Goal: Check status: Check status

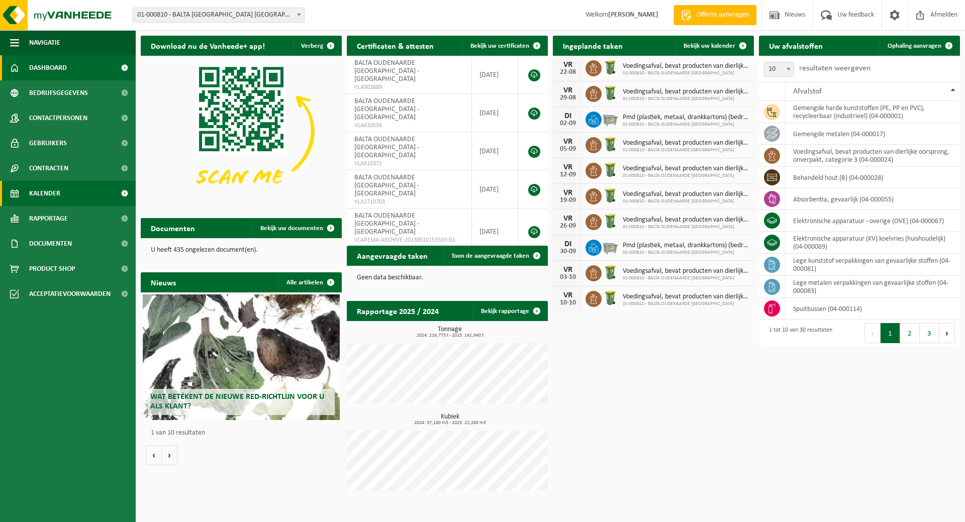
click at [46, 195] on span "Kalender" at bounding box center [44, 193] width 31 height 25
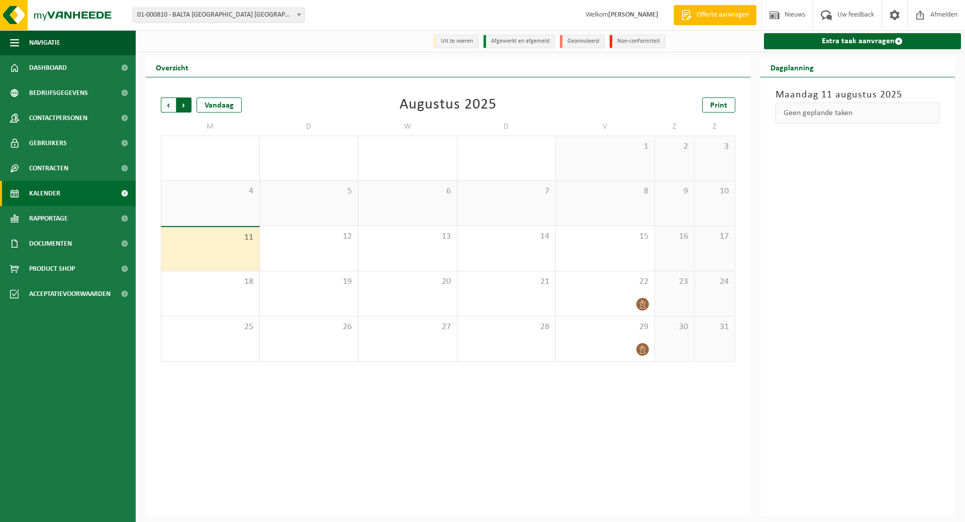
click at [167, 105] on span "Vorige" at bounding box center [168, 105] width 15 height 15
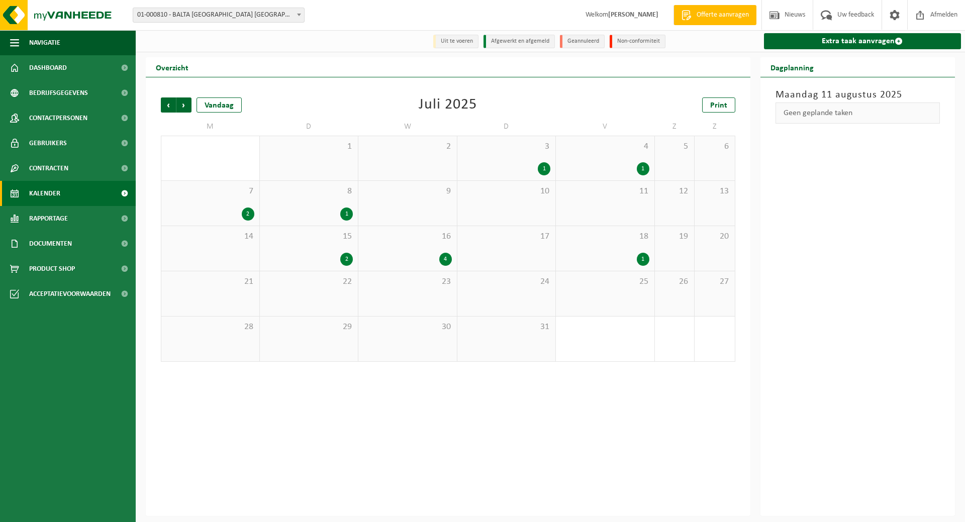
click at [402, 249] on div "16 4" at bounding box center [407, 248] width 99 height 45
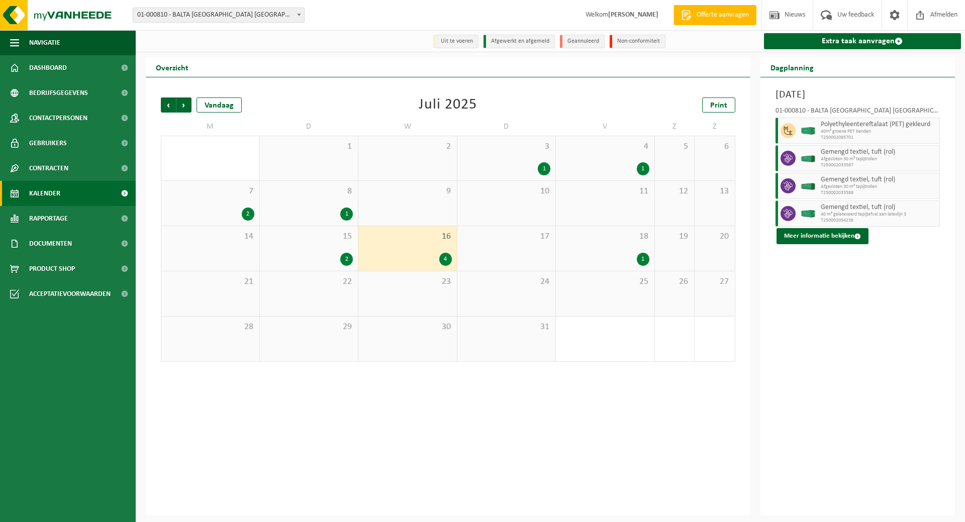
click at [844, 160] on span "Afgesloten 30 m³ tapijtrollen" at bounding box center [879, 159] width 117 height 6
click at [826, 235] on button "Meer informatie bekijken" at bounding box center [823, 236] width 92 height 16
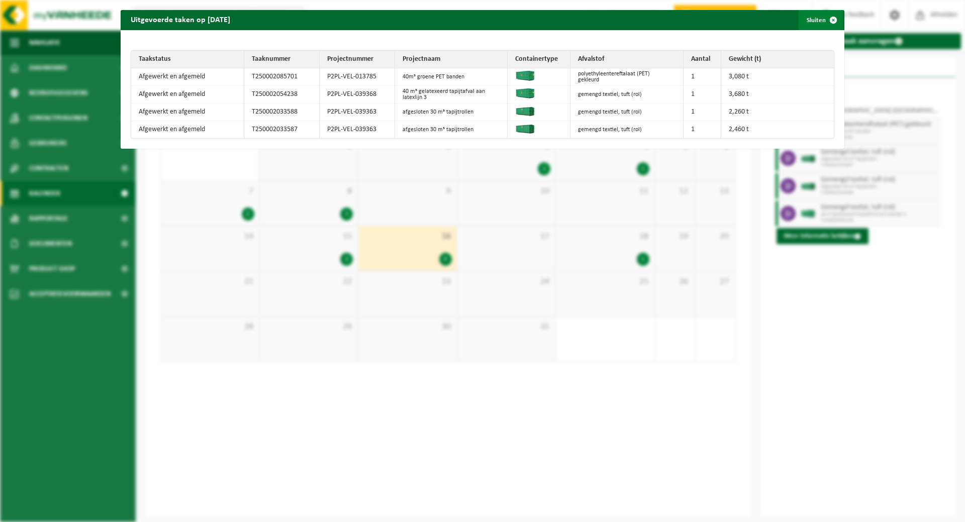
click at [811, 22] on button "Sluiten" at bounding box center [821, 20] width 45 height 20
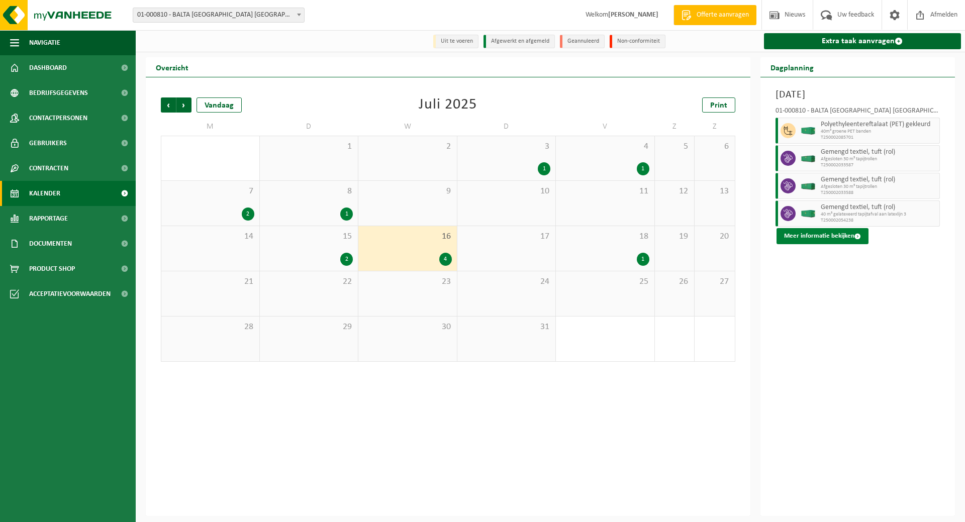
click at [830, 236] on button "Meer informatie bekijken" at bounding box center [823, 236] width 92 height 16
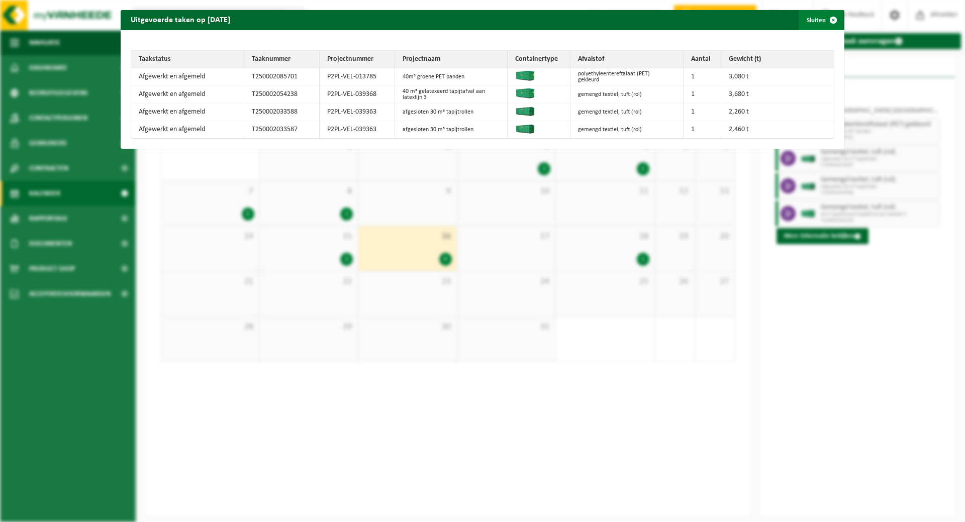
click at [813, 19] on button "Sluiten" at bounding box center [821, 20] width 45 height 20
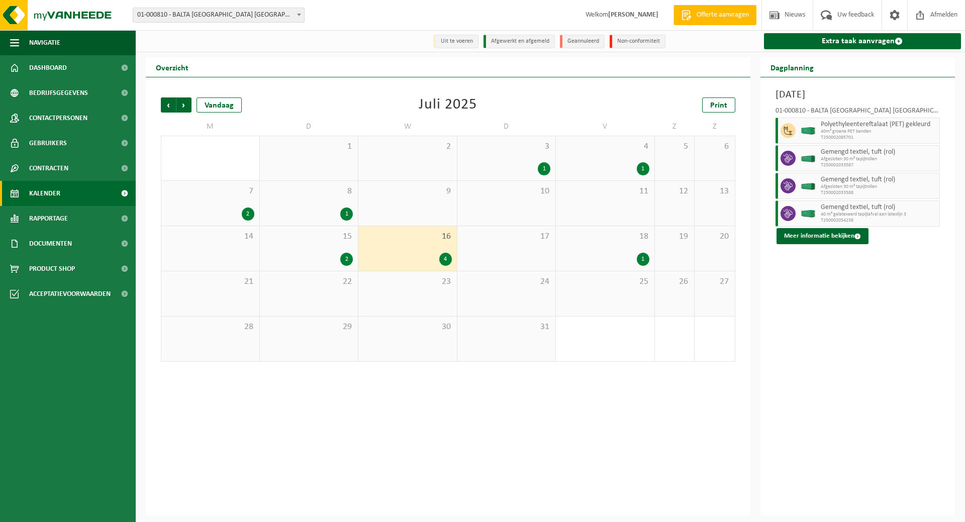
click at [247, 204] on div "7 2" at bounding box center [210, 203] width 98 height 45
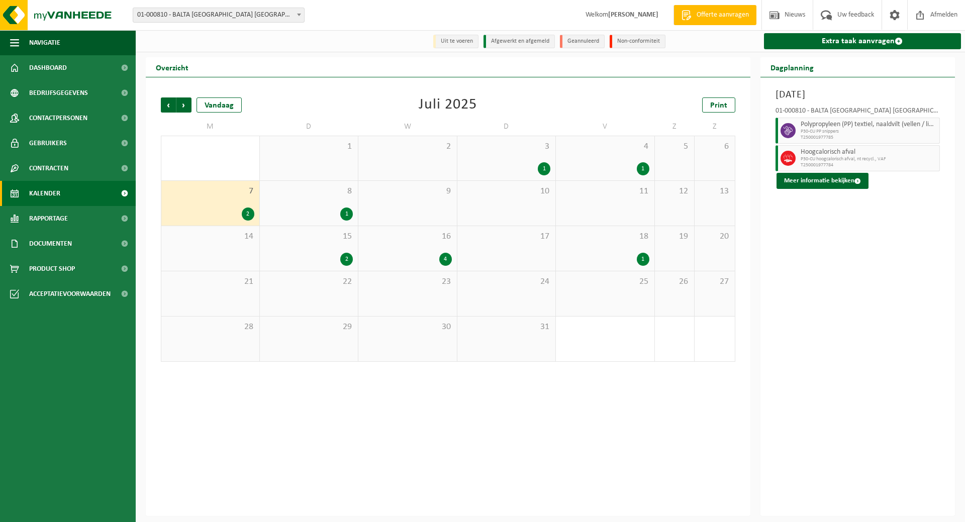
click at [211, 200] on div "7 2" at bounding box center [210, 203] width 98 height 45
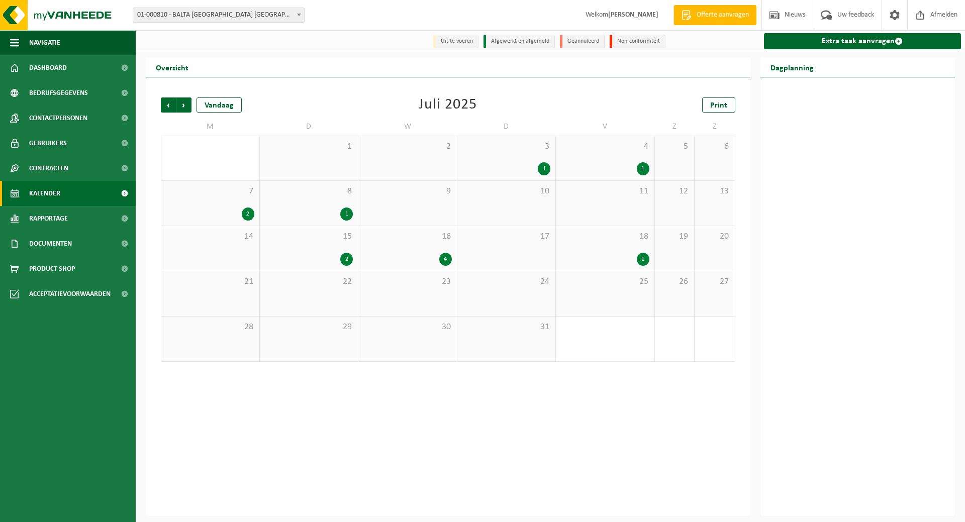
click at [211, 199] on div "7 2" at bounding box center [210, 203] width 98 height 45
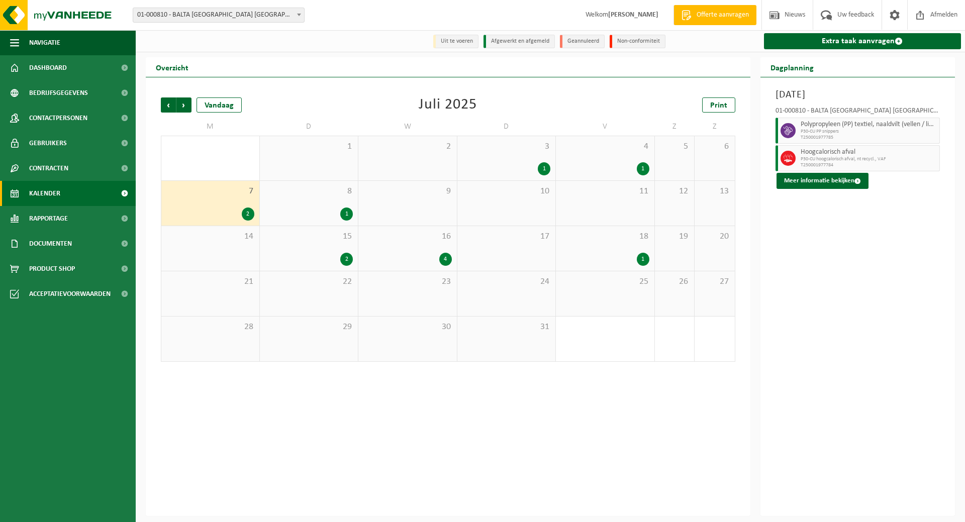
click at [313, 242] on span "15" at bounding box center [309, 236] width 88 height 11
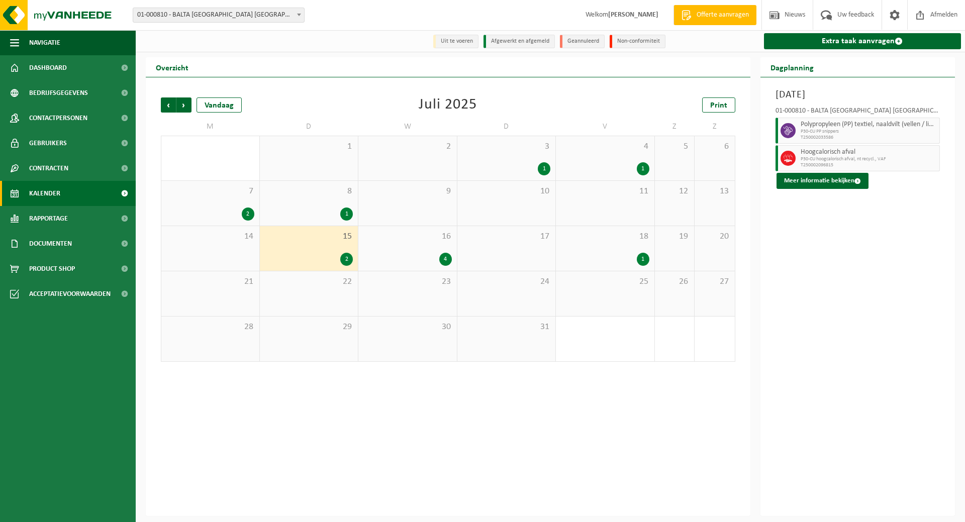
click at [250, 206] on div "7 2" at bounding box center [210, 203] width 98 height 45
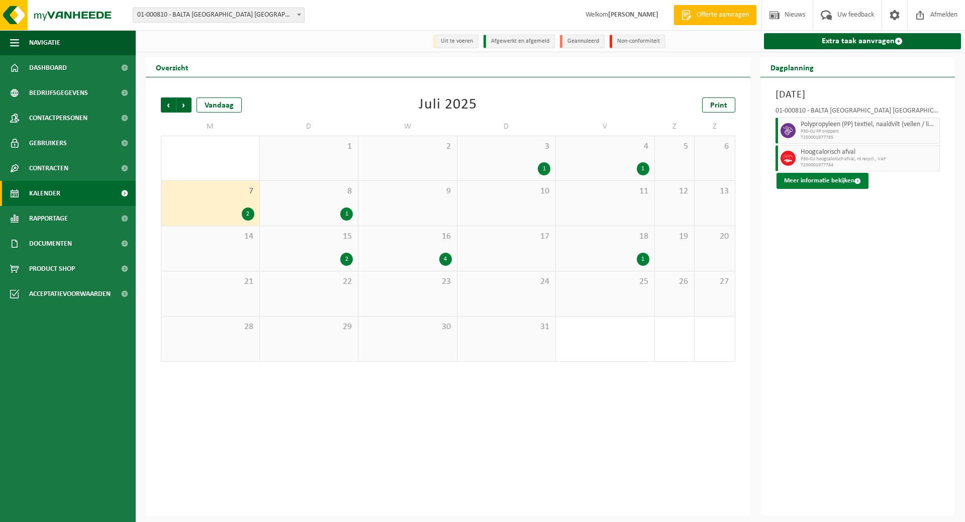
click at [810, 182] on button "Meer informatie bekijken" at bounding box center [823, 181] width 92 height 16
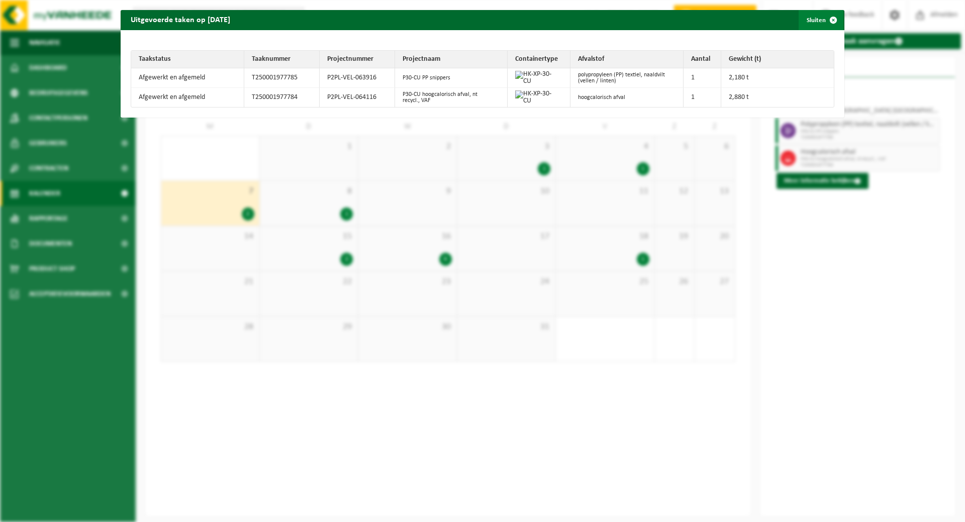
click at [802, 19] on button "Sluiten" at bounding box center [821, 20] width 45 height 20
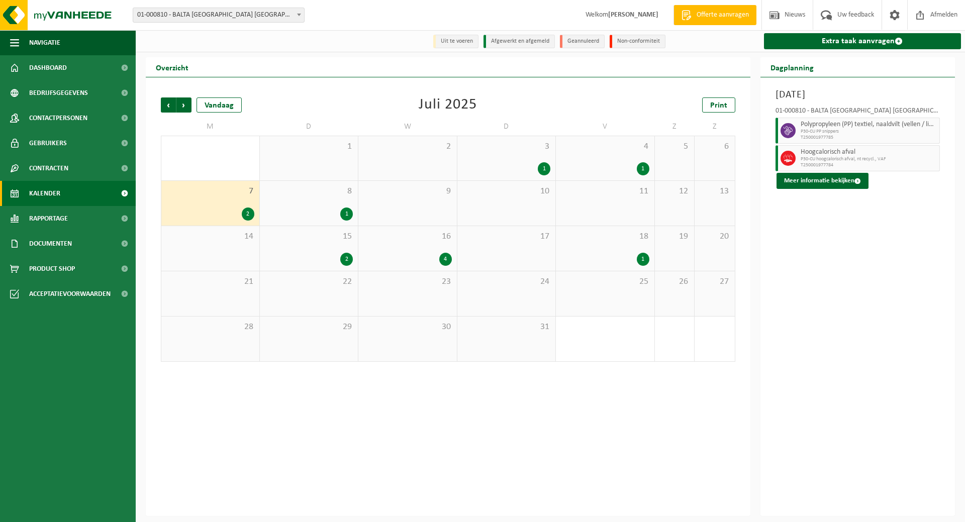
click at [348, 250] on div "15 2" at bounding box center [309, 248] width 99 height 45
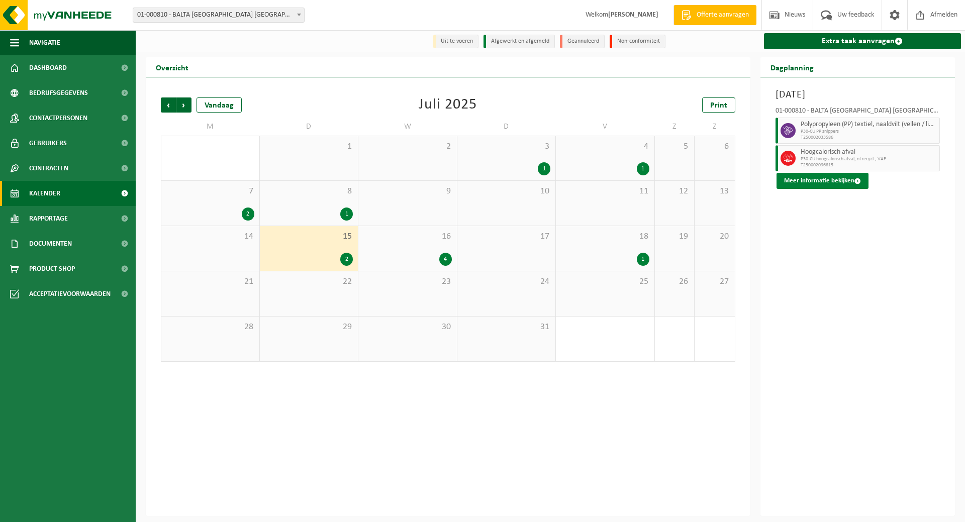
click at [813, 177] on button "Meer informatie bekijken" at bounding box center [823, 181] width 92 height 16
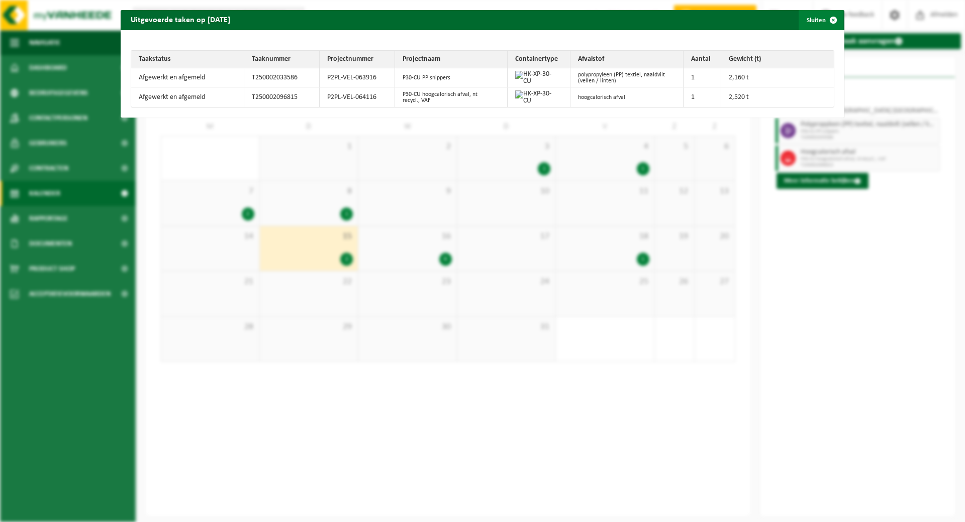
click at [808, 20] on button "Sluiten" at bounding box center [821, 20] width 45 height 20
